Goal: Transaction & Acquisition: Book appointment/travel/reservation

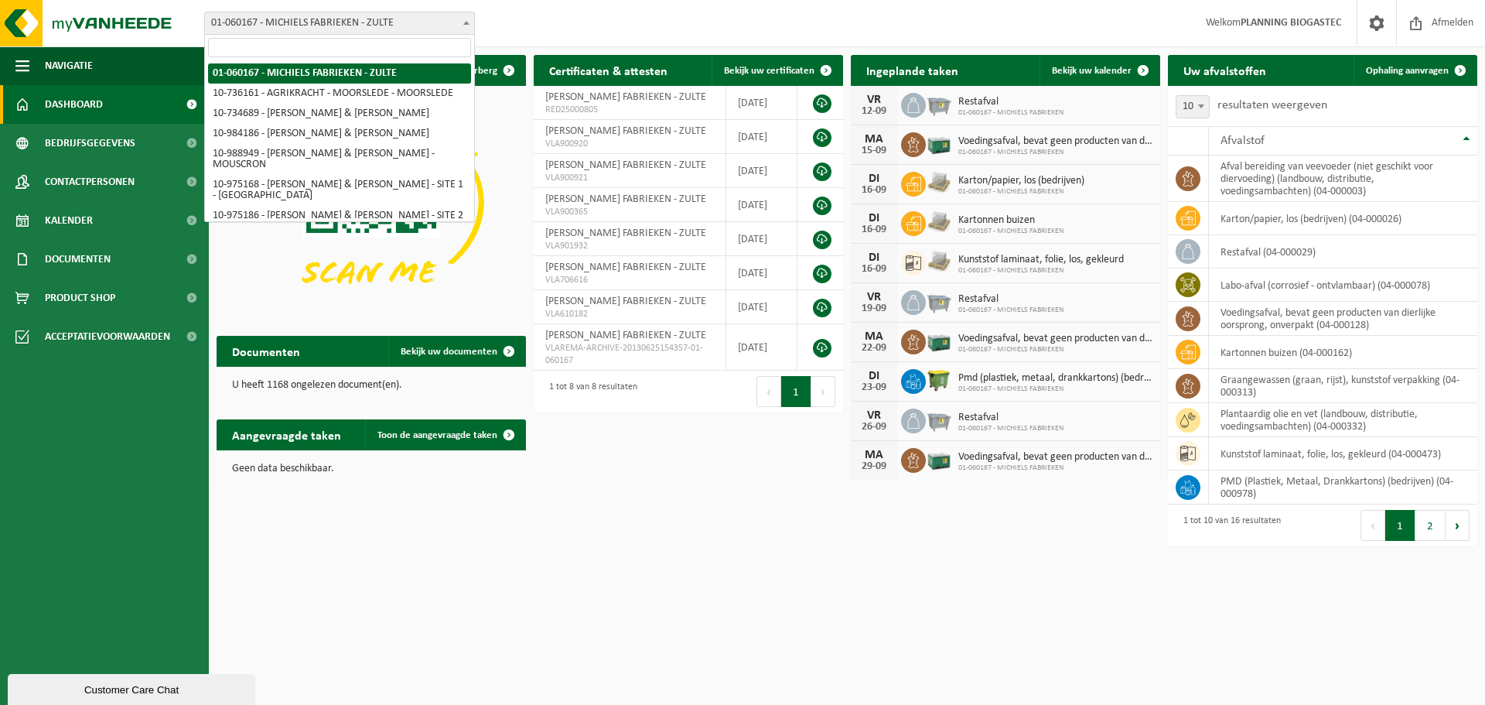
click at [403, 32] on span "01-060167 - MICHIELS FABRIEKEN - ZULTE" at bounding box center [339, 23] width 269 height 22
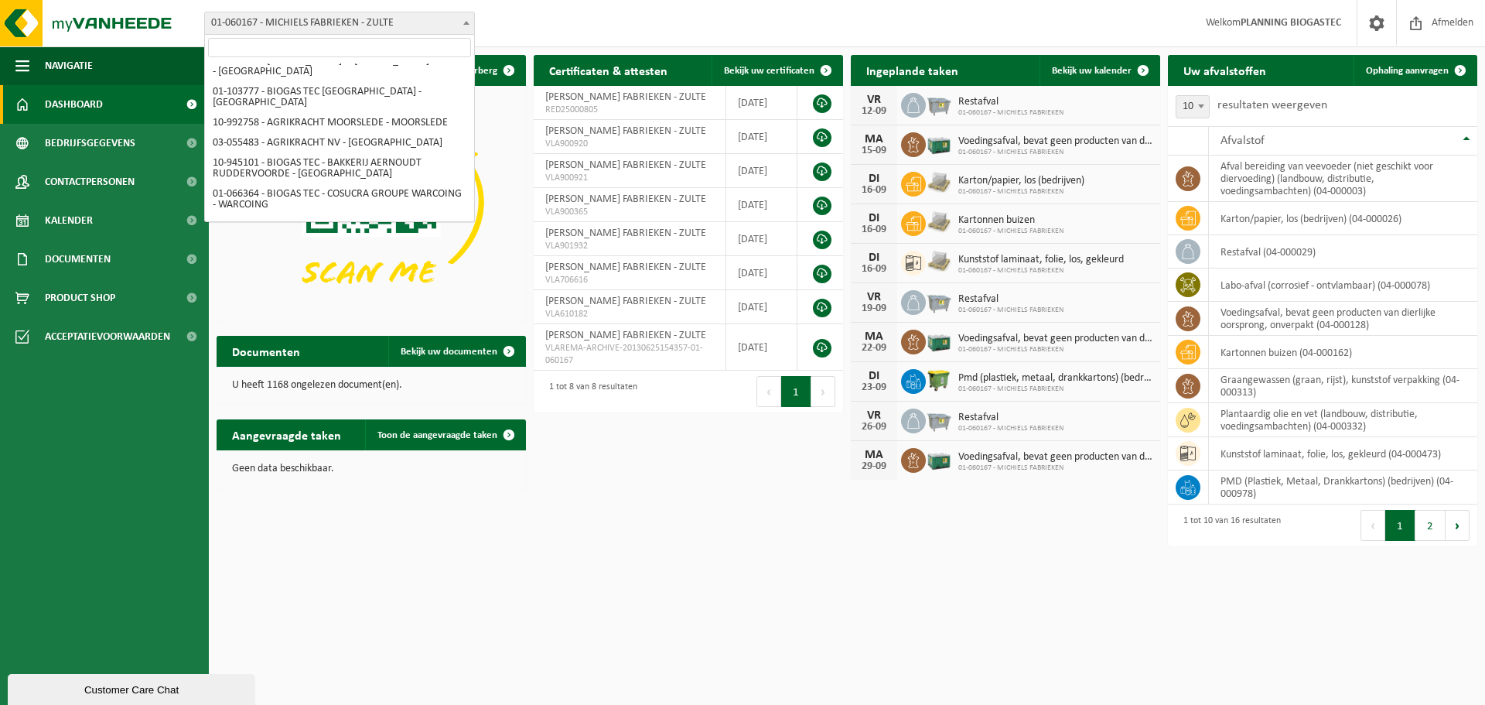
scroll to position [221, 0]
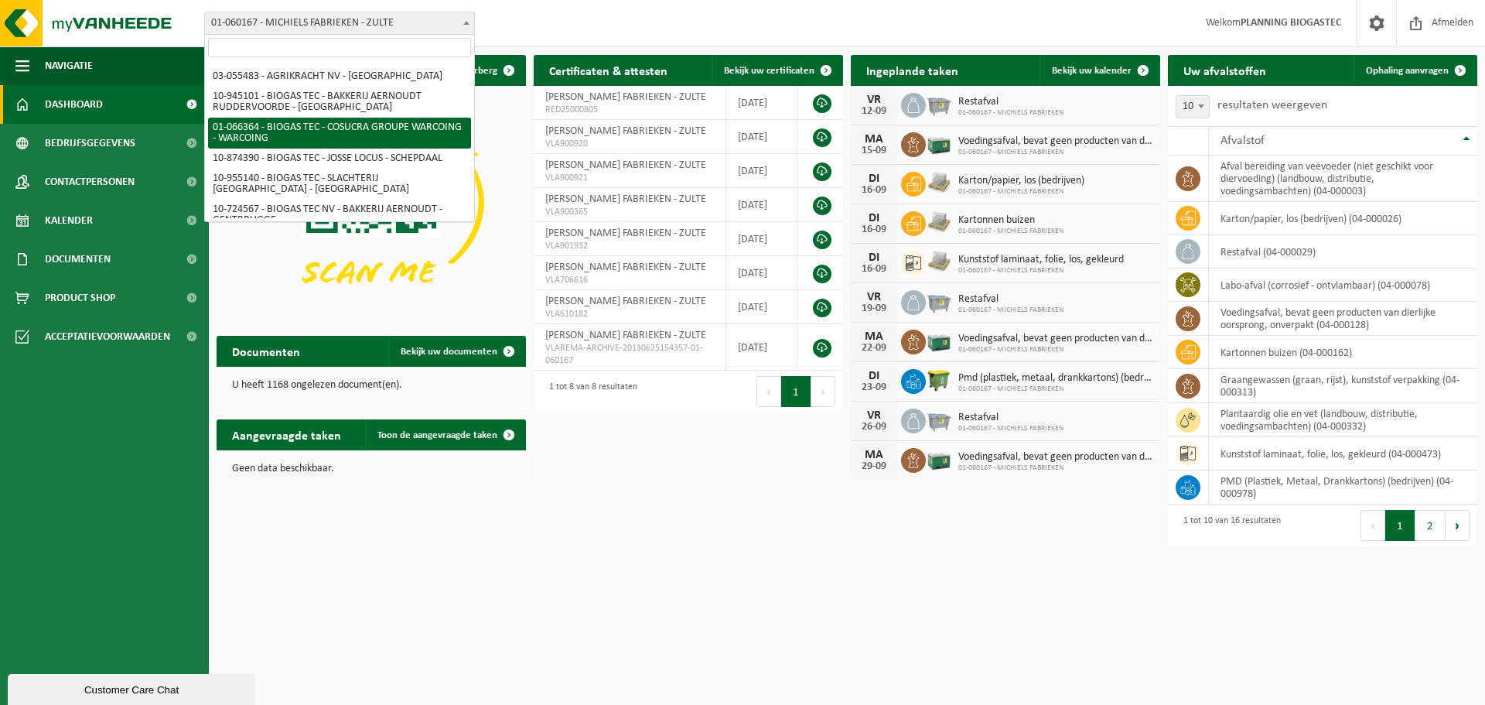
select select "39969"
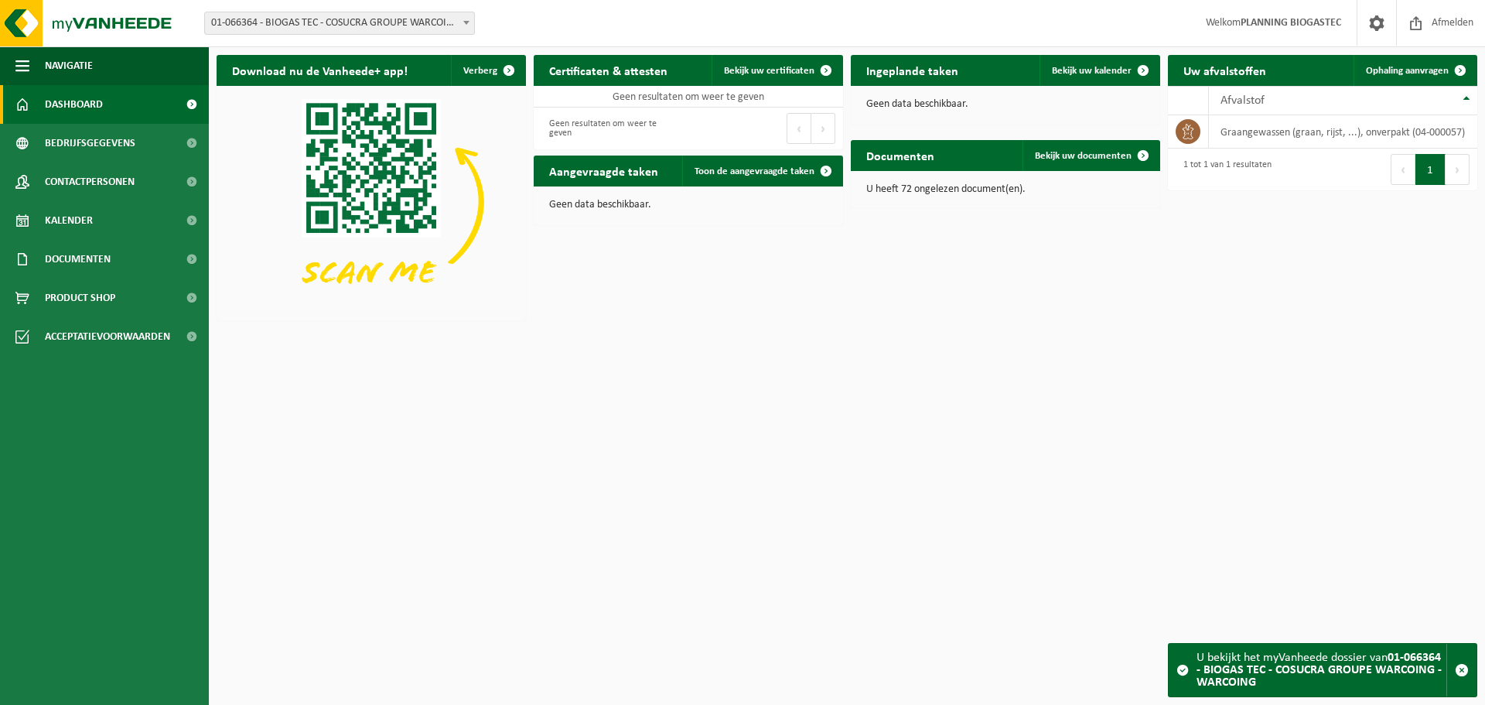
click at [372, 20] on span "01-066364 - BIOGAS TEC - COSUCRA GROUPE WARCOING - WARCOING" at bounding box center [339, 23] width 269 height 22
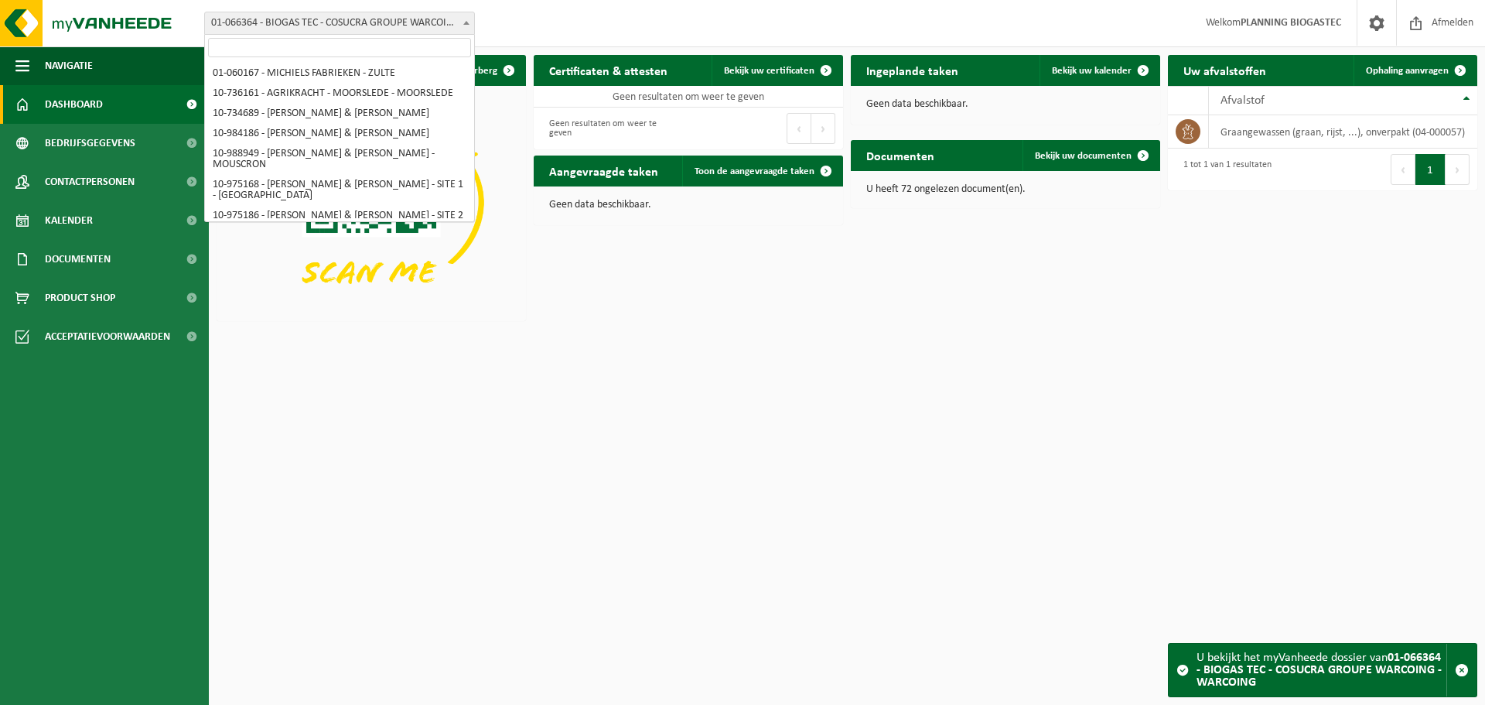
scroll to position [181, 0]
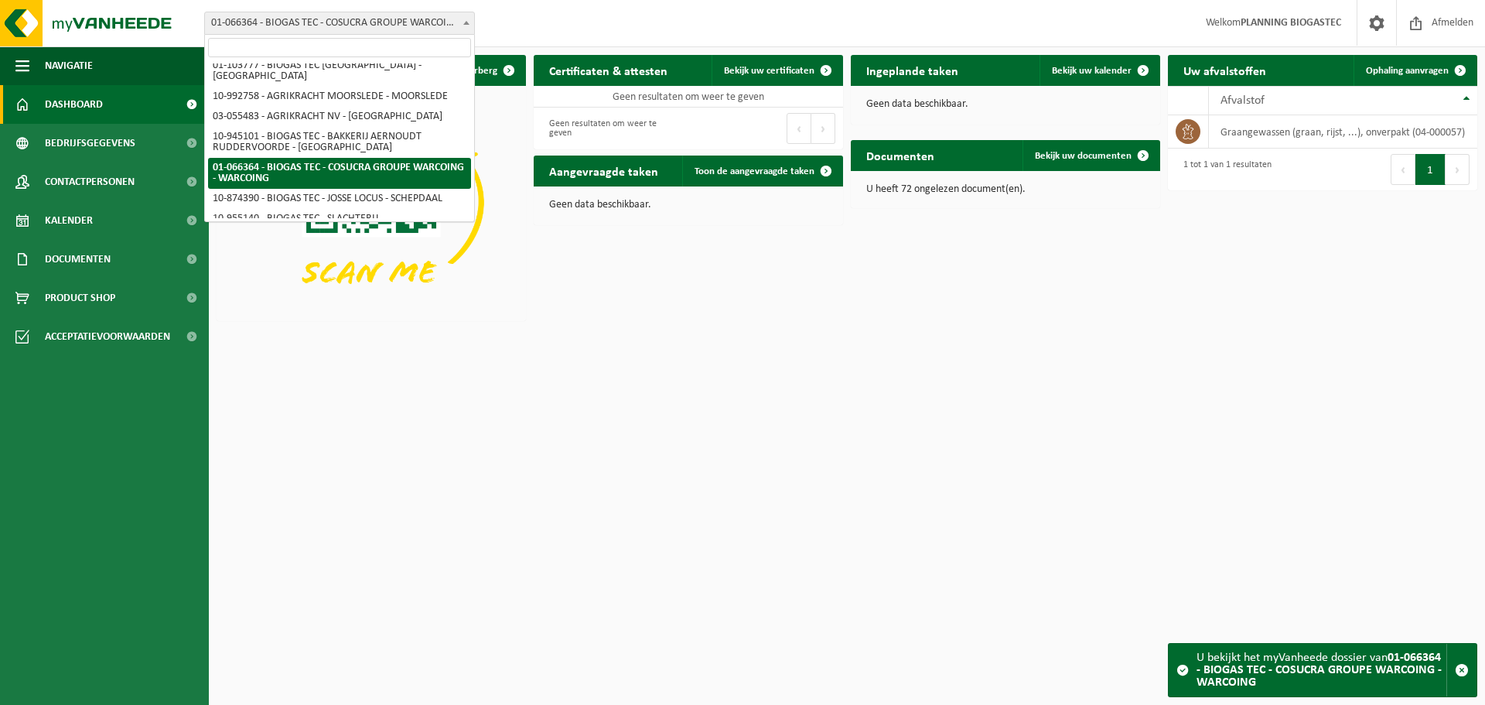
click at [545, 413] on html "Vestiging: 01-060167 - MICHIELS FABRIEKEN - ZULTE 10-736161 - AGRIKRACHT - MOOR…" at bounding box center [742, 352] width 1485 height 705
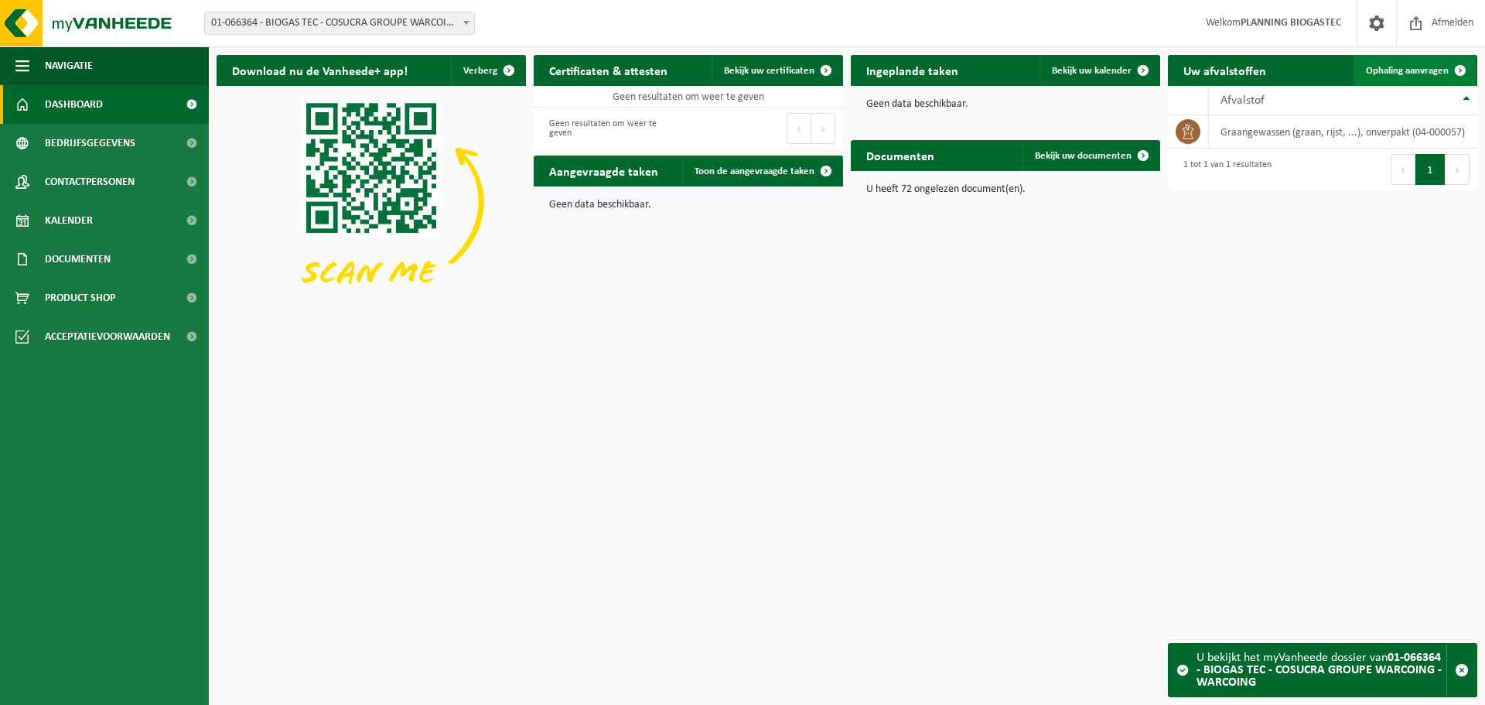
click at [1401, 67] on span "Ophaling aanvragen" at bounding box center [1407, 71] width 83 height 10
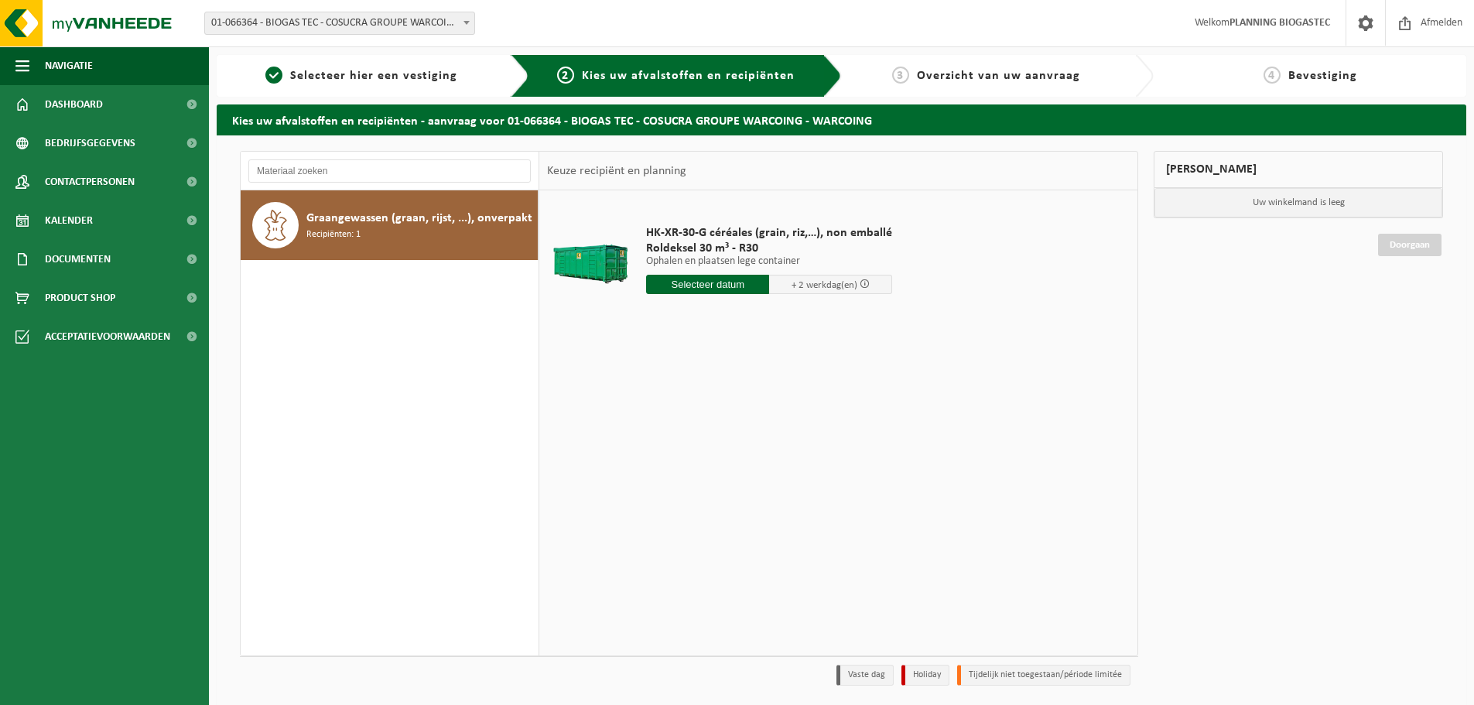
click at [692, 294] on div "HK-XR-30-G céréales (grain, riz,…), non emballé Roldeksel 30 m³ - R30 Ophalen e…" at bounding box center [768, 264] width 261 height 108
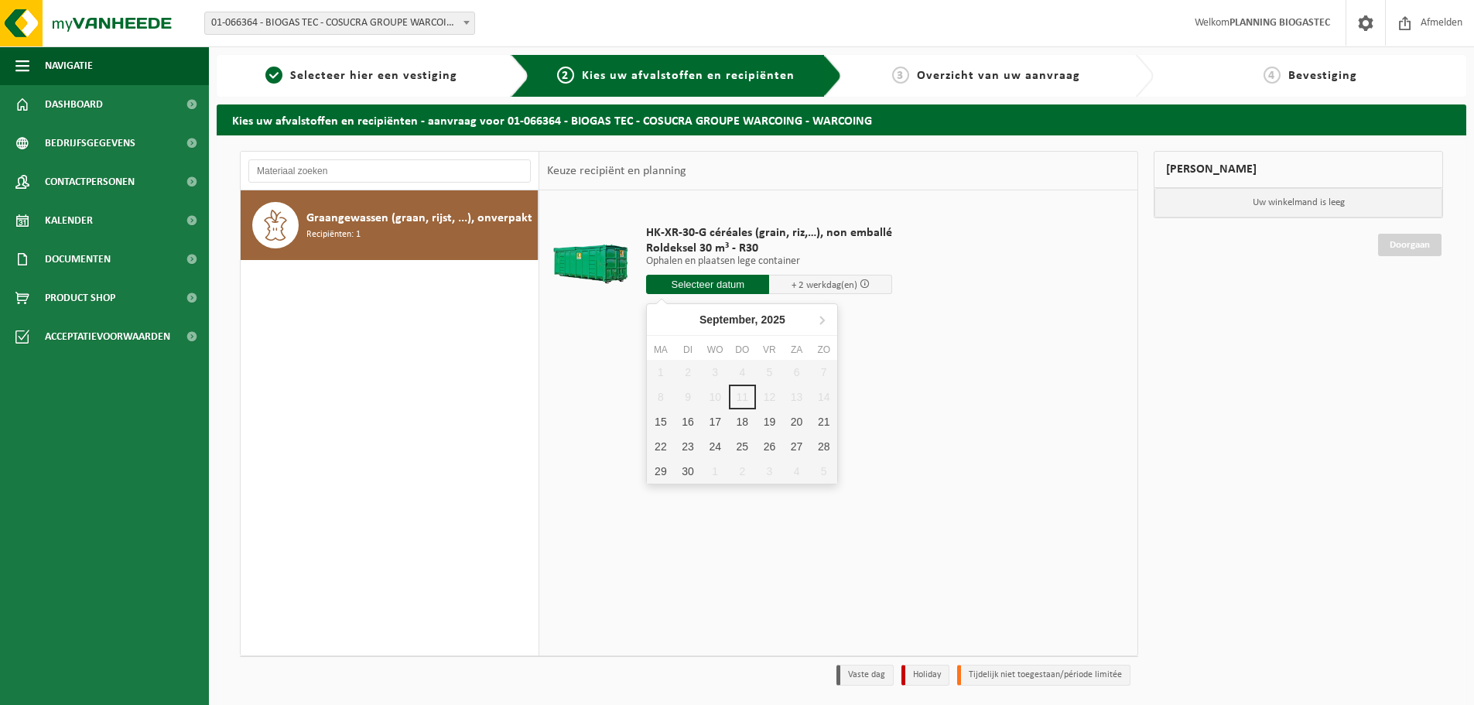
click at [690, 292] on input "text" at bounding box center [707, 284] width 123 height 19
click at [658, 416] on div "15" at bounding box center [660, 421] width 27 height 25
type input "Van [DATE]"
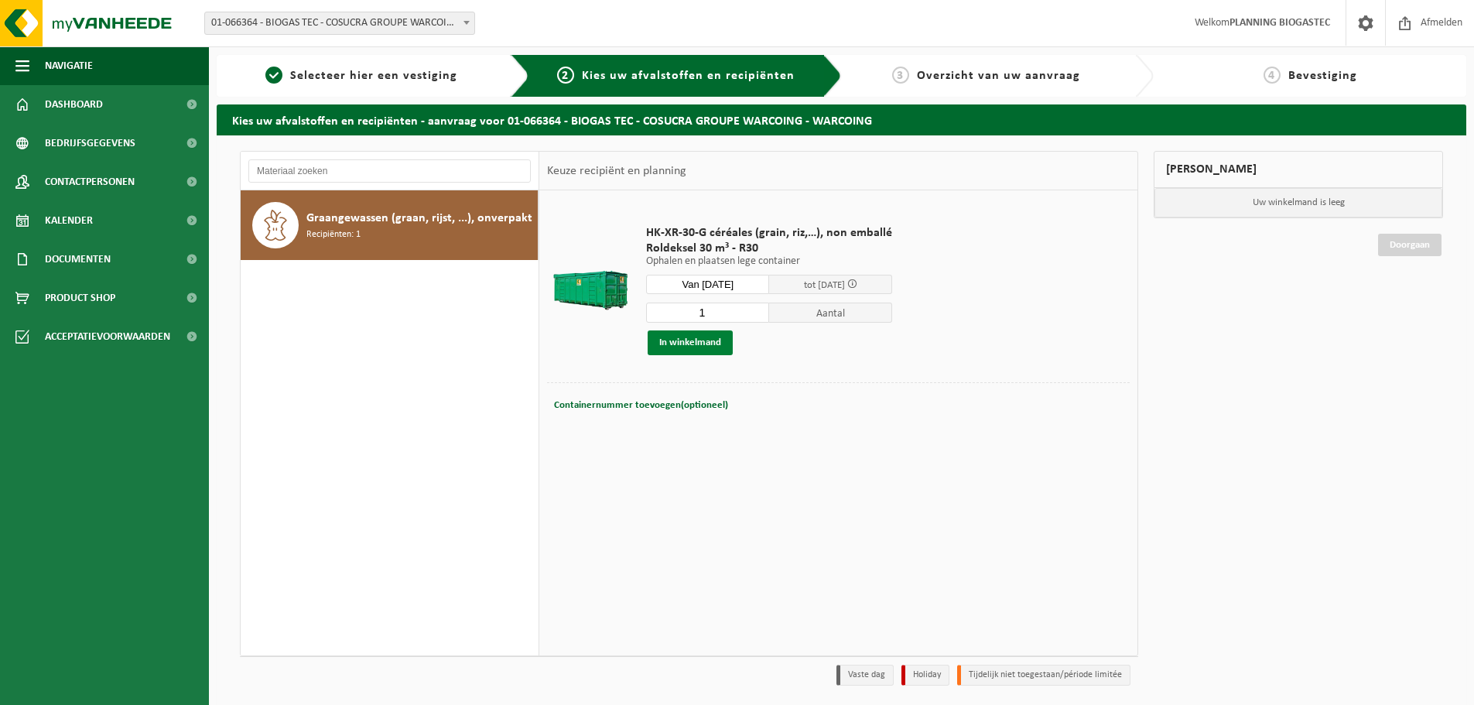
click at [696, 338] on button "In winkelmand" at bounding box center [690, 342] width 85 height 25
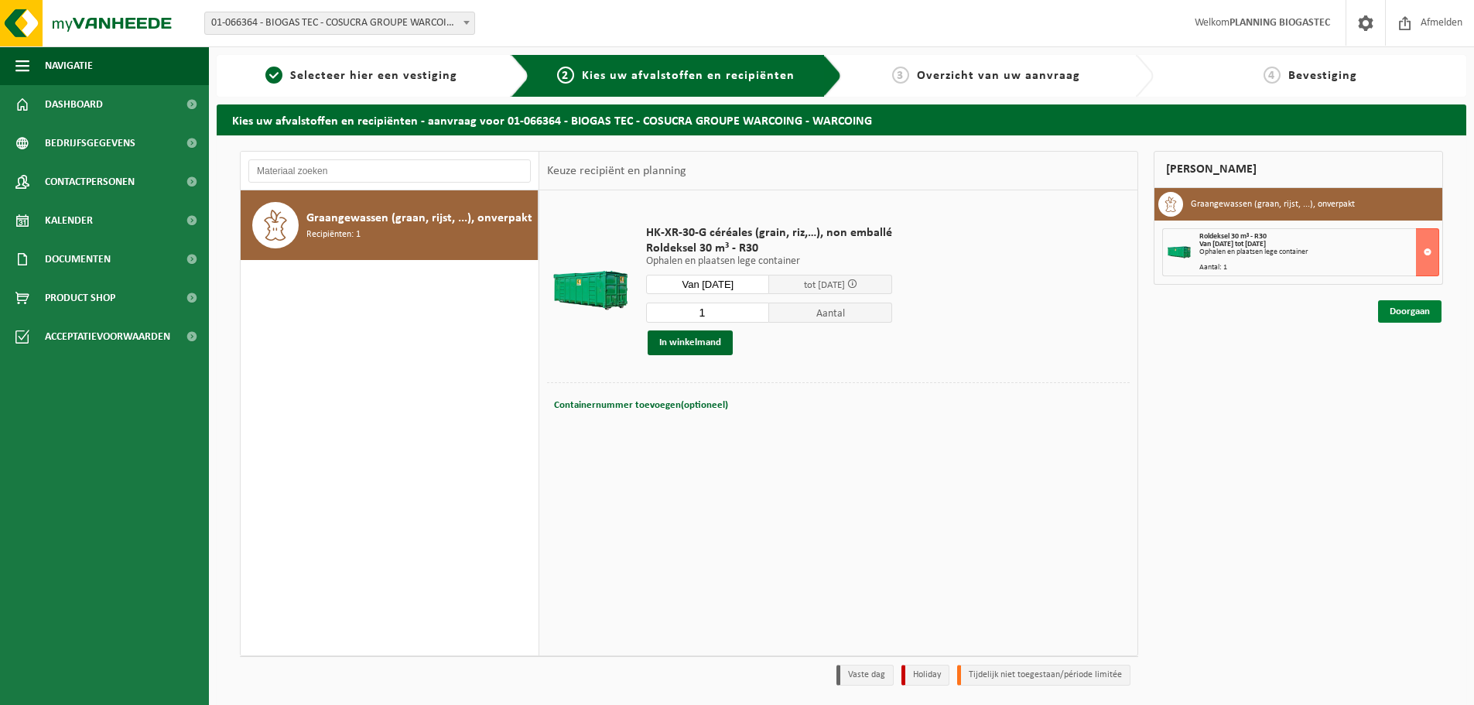
click at [1410, 322] on link "Doorgaan" at bounding box center [1409, 311] width 63 height 22
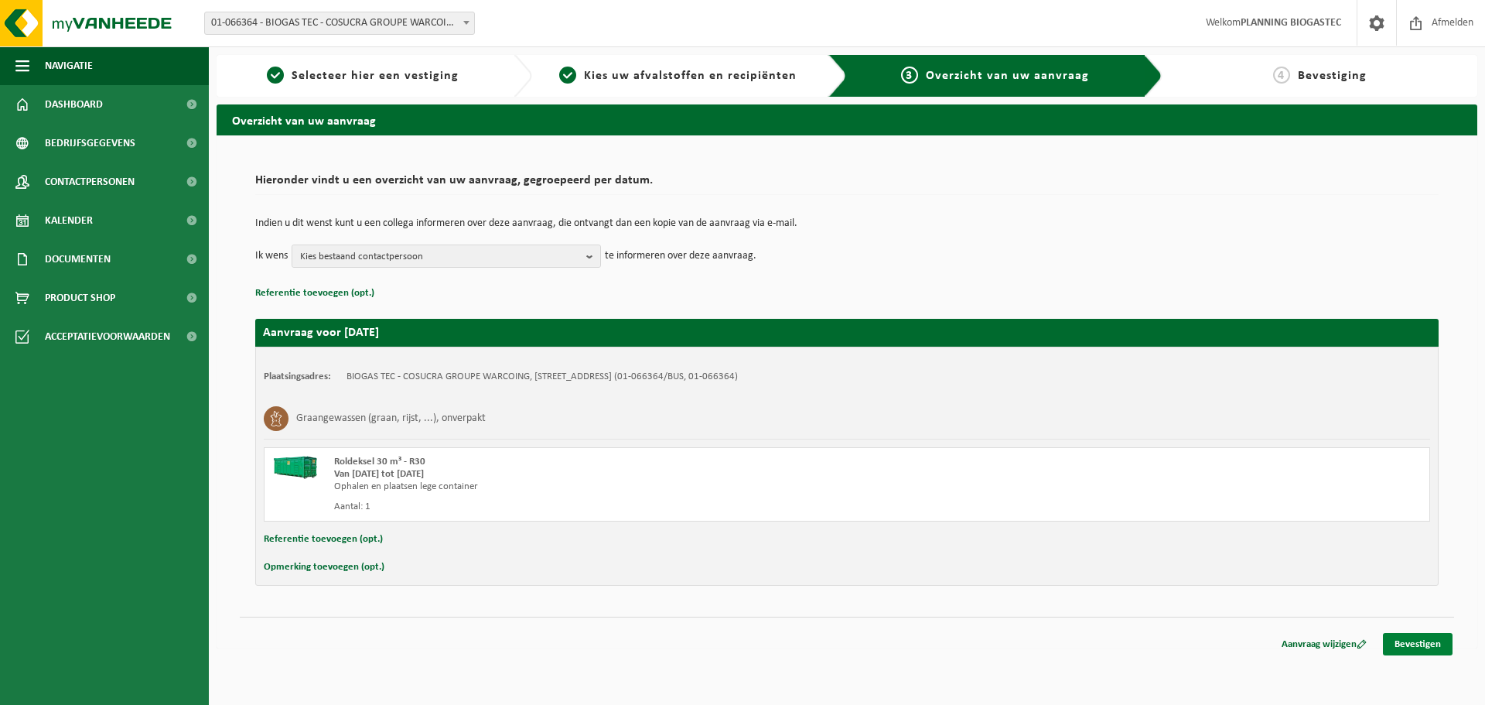
click at [1415, 638] on link "Bevestigen" at bounding box center [1418, 644] width 70 height 22
